Goal: Task Accomplishment & Management: Complete application form

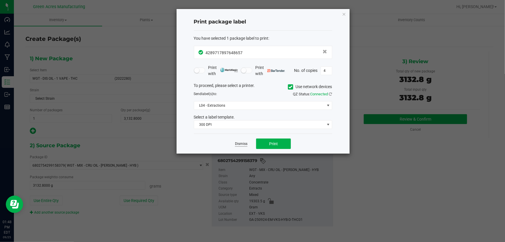
click at [238, 142] on link "Dismiss" at bounding box center [241, 143] width 12 height 5
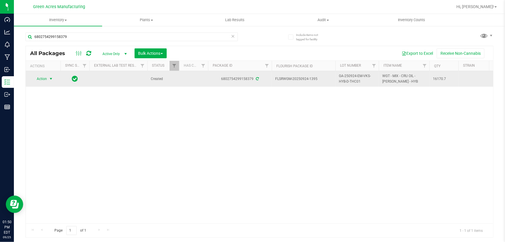
click at [50, 82] on span "select" at bounding box center [50, 79] width 7 height 8
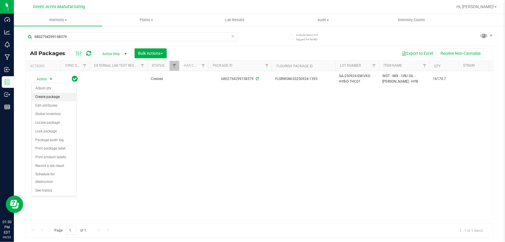
click at [59, 94] on li "Create package" at bounding box center [54, 97] width 45 height 9
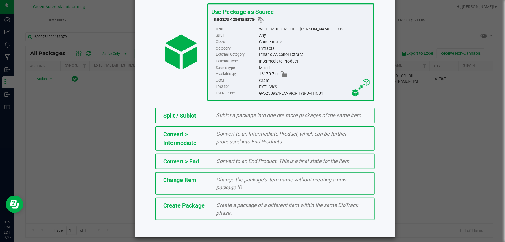
scroll to position [40, 0]
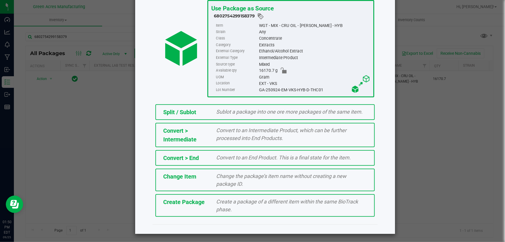
click at [214, 211] on div "Create a package of a different item within the same BioTrack phase." at bounding box center [291, 205] width 159 height 16
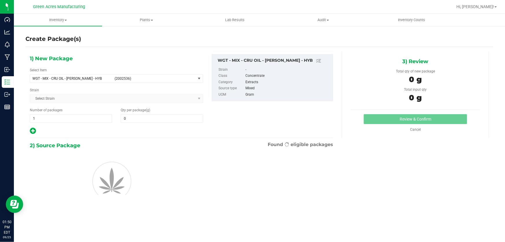
type input "0.0000"
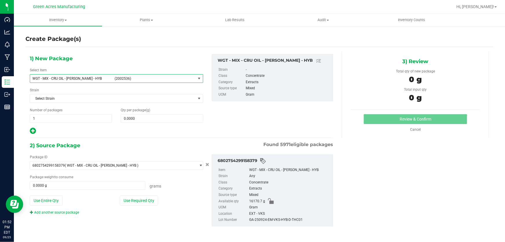
click at [82, 78] on span "WGT - MIX - CRU OIL - [PERSON_NAME] - HYB" at bounding box center [71, 78] width 79 height 4
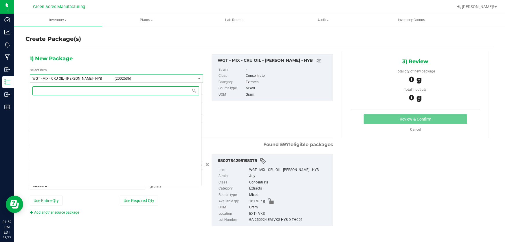
scroll to position [133164, 0]
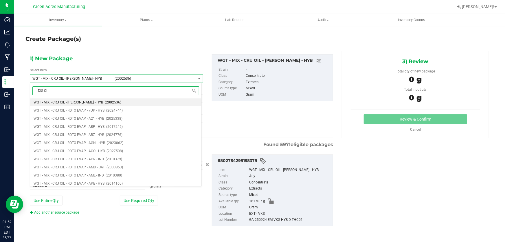
type input "DIS OIL"
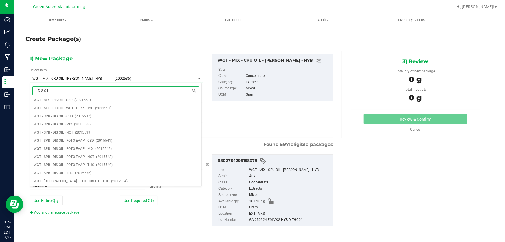
scroll to position [0, 0]
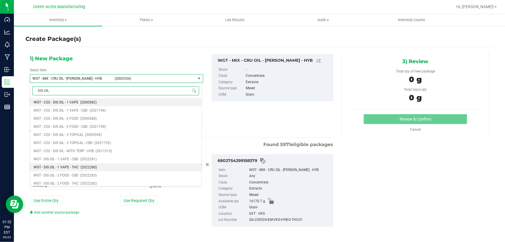
click at [77, 167] on span "WGT - DIS OIL - 1 VAPE - THC" at bounding box center [56, 167] width 45 height 4
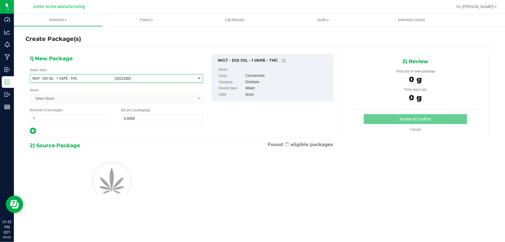
type input "0.0000"
click at [151, 114] on span at bounding box center [162, 118] width 82 height 9
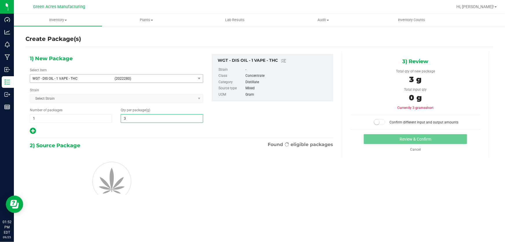
type input "32"
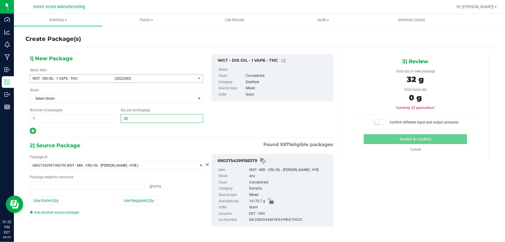
type input "0.0000 g"
type input "3231.90"
type input "3,231.9000"
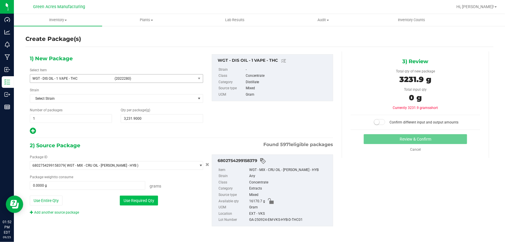
click at [139, 198] on button "Use Required Qty" at bounding box center [139, 200] width 38 height 10
type input "3231.9000 g"
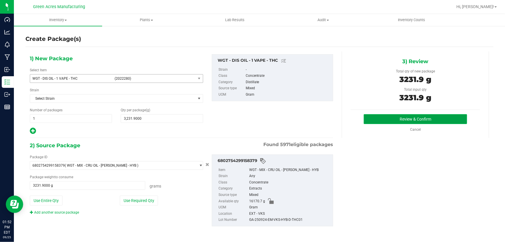
click at [415, 118] on button "Review & Confirm" at bounding box center [416, 119] width 104 height 10
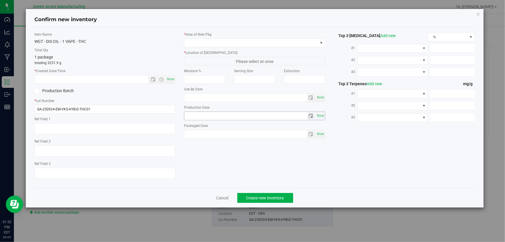
type textarea "[PERSON_NAME]"
click at [171, 76] on span "Now" at bounding box center [171, 79] width 10 height 8
type input "[DATE] 1:52 PM"
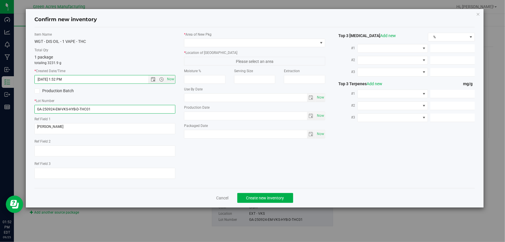
click at [131, 112] on input "GA-250924-EM-VKS-HYB-D-THC01" at bounding box center [104, 109] width 141 height 9
type input "GA-250924-EM-VKS-HYB-D-THC01-D1E"
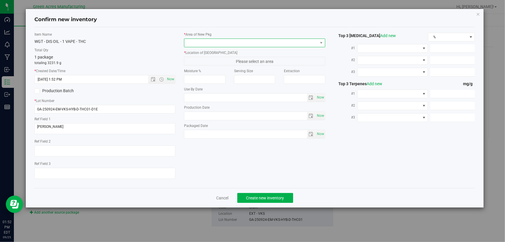
click at [250, 43] on span at bounding box center [250, 43] width 133 height 8
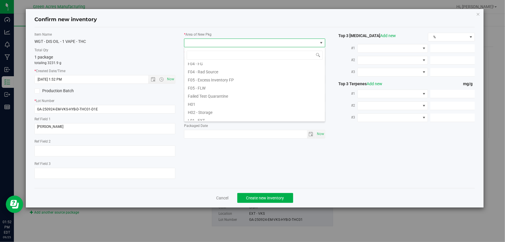
scroll to position [79, 0]
click at [229, 114] on li "L03 - EXT" at bounding box center [254, 117] width 141 height 8
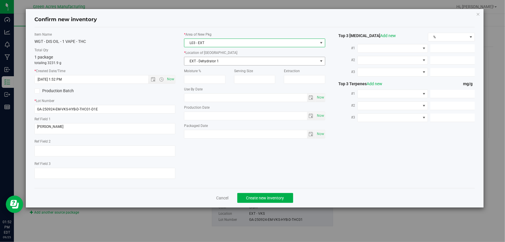
click at [236, 62] on span "EXT - Dehydrator 1" at bounding box center [250, 61] width 133 height 8
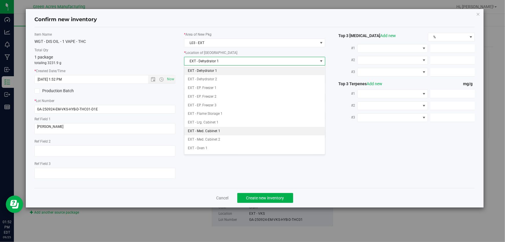
click at [234, 130] on li "EXT - Med. Cabinet 1" at bounding box center [254, 131] width 141 height 9
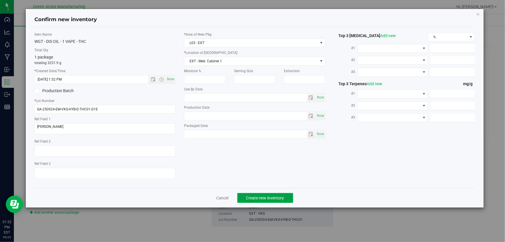
click at [275, 193] on button "Create new inventory" at bounding box center [265, 198] width 56 height 10
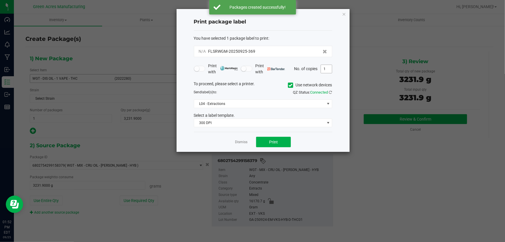
click at [327, 67] on input "1" at bounding box center [326, 69] width 11 height 8
type input "4"
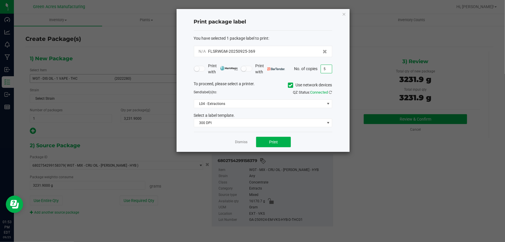
type input "5"
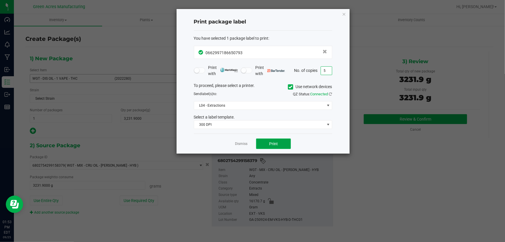
click at [278, 144] on button "Print" at bounding box center [273, 143] width 35 height 10
